Goal: Task Accomplishment & Management: Manage account settings

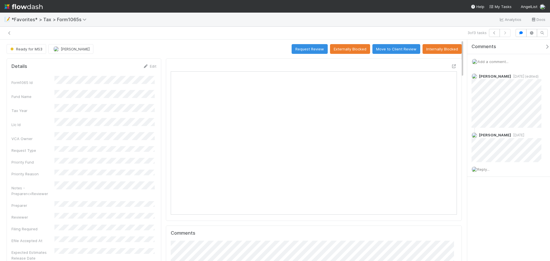
scroll to position [112, 279]
click at [12, 33] on div at bounding box center [130, 33] width 256 height 8
click at [11, 32] on icon at bounding box center [10, 33] width 6 height 4
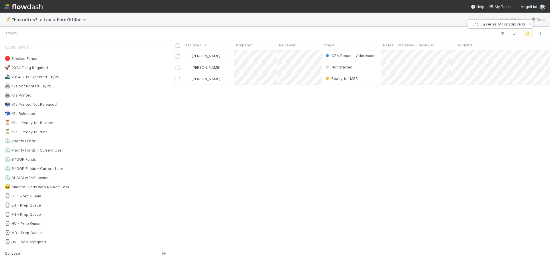
scroll to position [206, 374]
click at [528, 26] on button "button" at bounding box center [529, 24] width 6 height 7
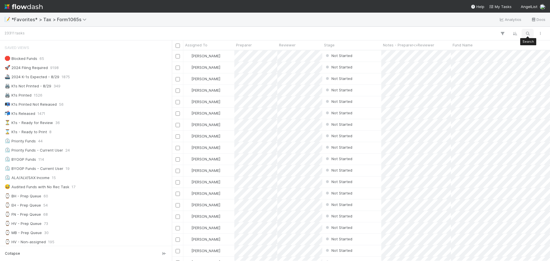
click at [530, 32] on button "button" at bounding box center [527, 33] width 10 height 7
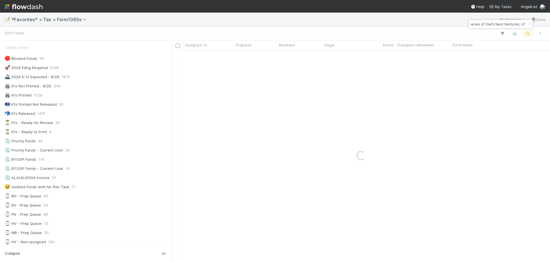
scroll to position [0, 0]
drag, startPoint x: 506, startPoint y: 24, endPoint x: 467, endPoint y: 26, distance: 39.8
click at [449, 20] on body "📝 *Favorites* > Tax > Form1065s Analytics Docs 23311 tasks Assigned To Preparer…" at bounding box center [275, 130] width 550 height 261
click at [475, 27] on input "⦁ FO Fund I, a series of Owl’s Nest Ventures, LP" at bounding box center [497, 24] width 57 height 7
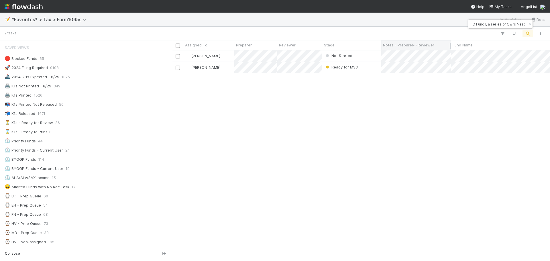
scroll to position [206, 374]
type input "FO Fund I, a series of Owl’s Nest Ventures, LP"
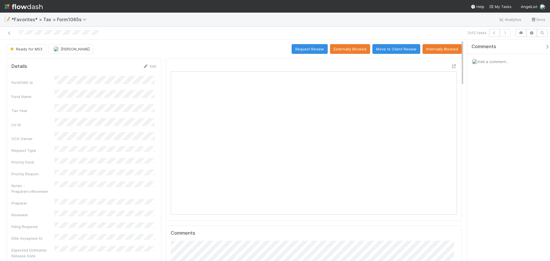
scroll to position [112, 279]
click at [451, 65] on icon at bounding box center [454, 66] width 6 height 4
click at [9, 30] on link at bounding box center [10, 33] width 6 height 6
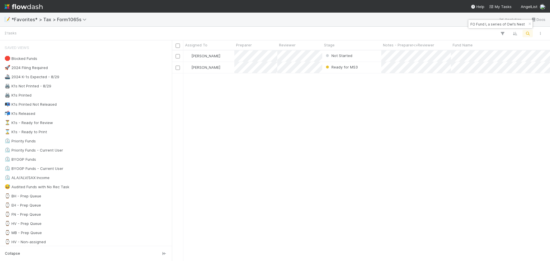
scroll to position [206, 374]
click at [529, 25] on icon "button" at bounding box center [530, 23] width 6 height 3
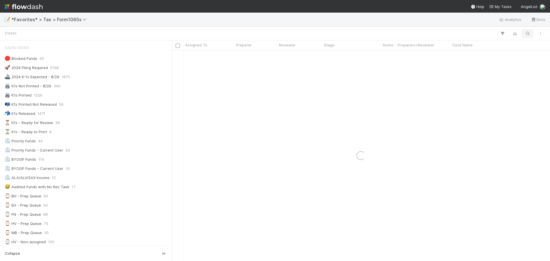
click at [524, 36] on button "button" at bounding box center [527, 33] width 10 height 7
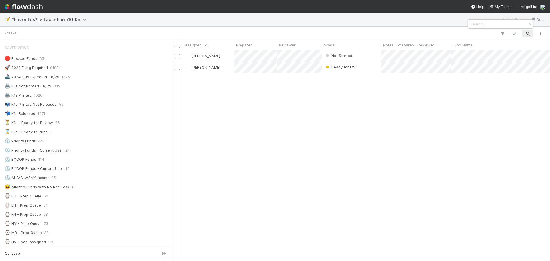
click at [526, 33] on div at bounding box center [275, 130] width 550 height 261
click at [528, 34] on icon "button" at bounding box center [528, 33] width 6 height 5
type input "CR FUnd i, a series of grit"
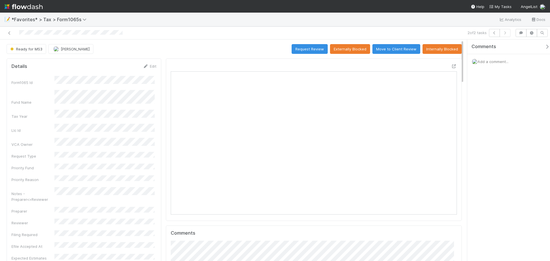
scroll to position [112, 139]
click at [451, 66] on icon at bounding box center [454, 66] width 6 height 4
